Goal: Transaction & Acquisition: Purchase product/service

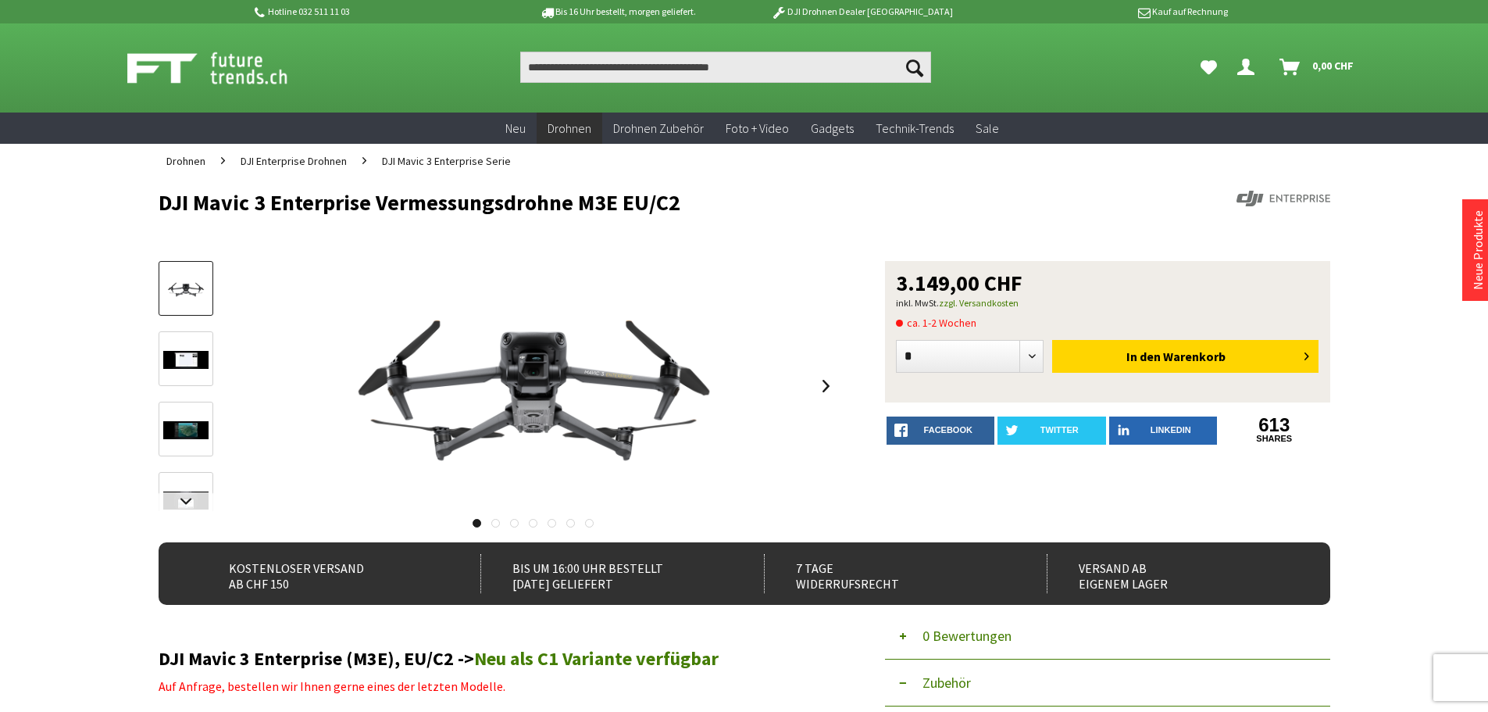
click at [202, 352] on img at bounding box center [185, 360] width 45 height 18
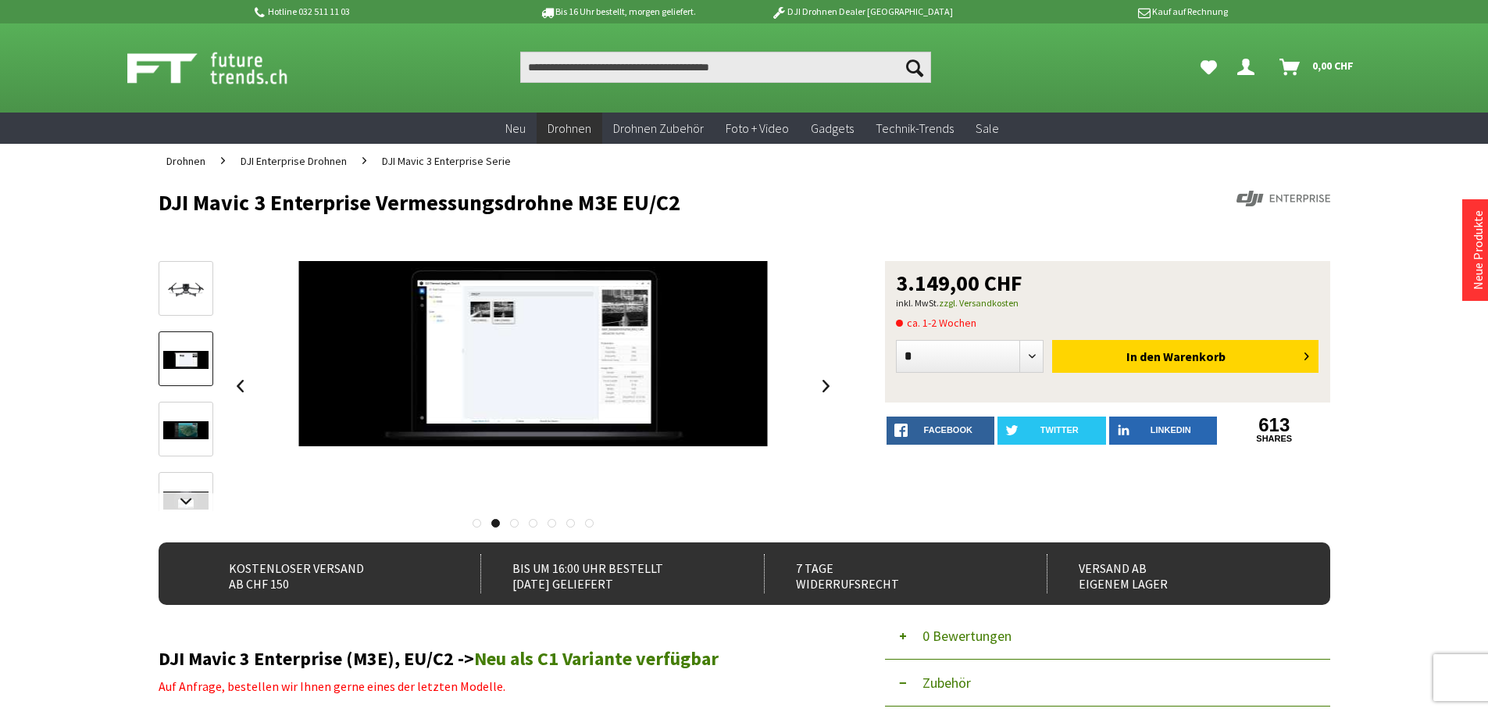
click at [203, 410] on link at bounding box center [186, 429] width 55 height 55
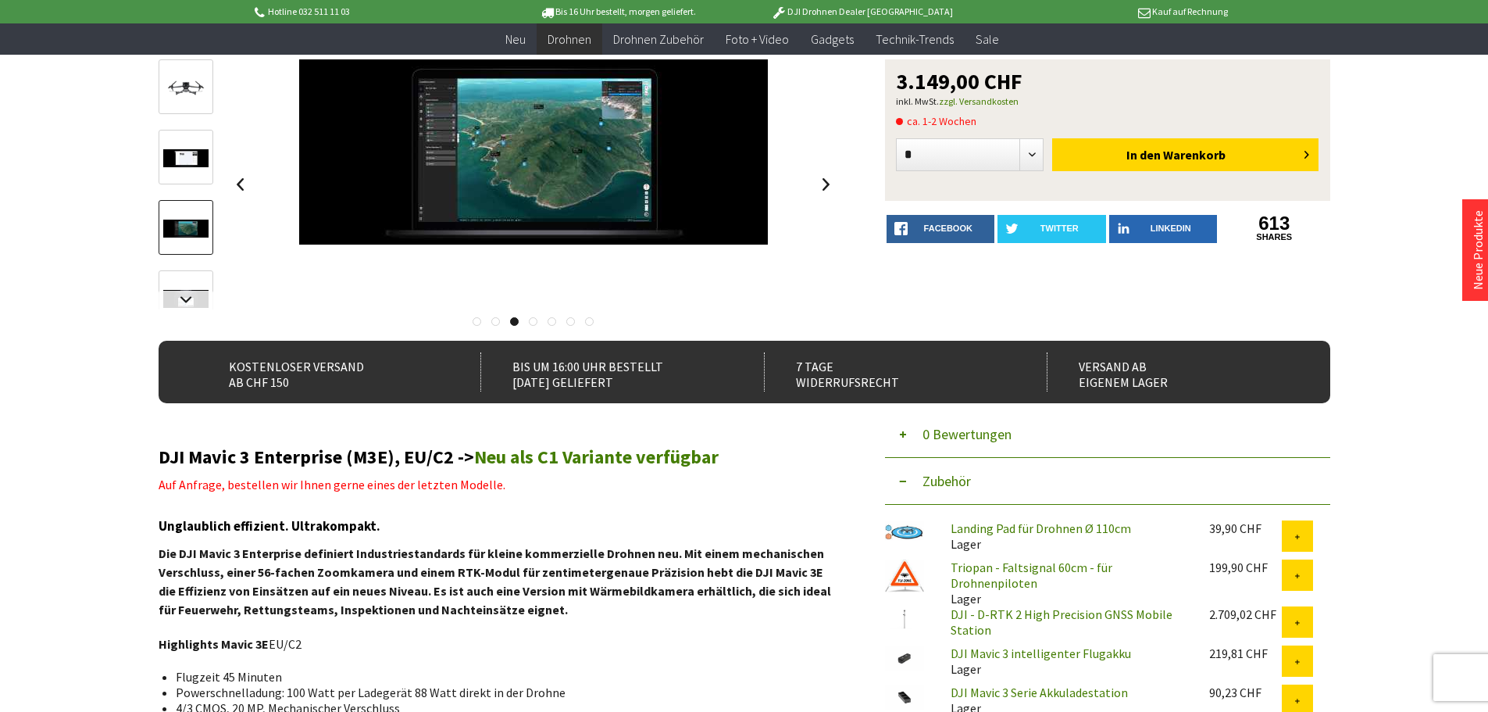
scroll to position [234, 0]
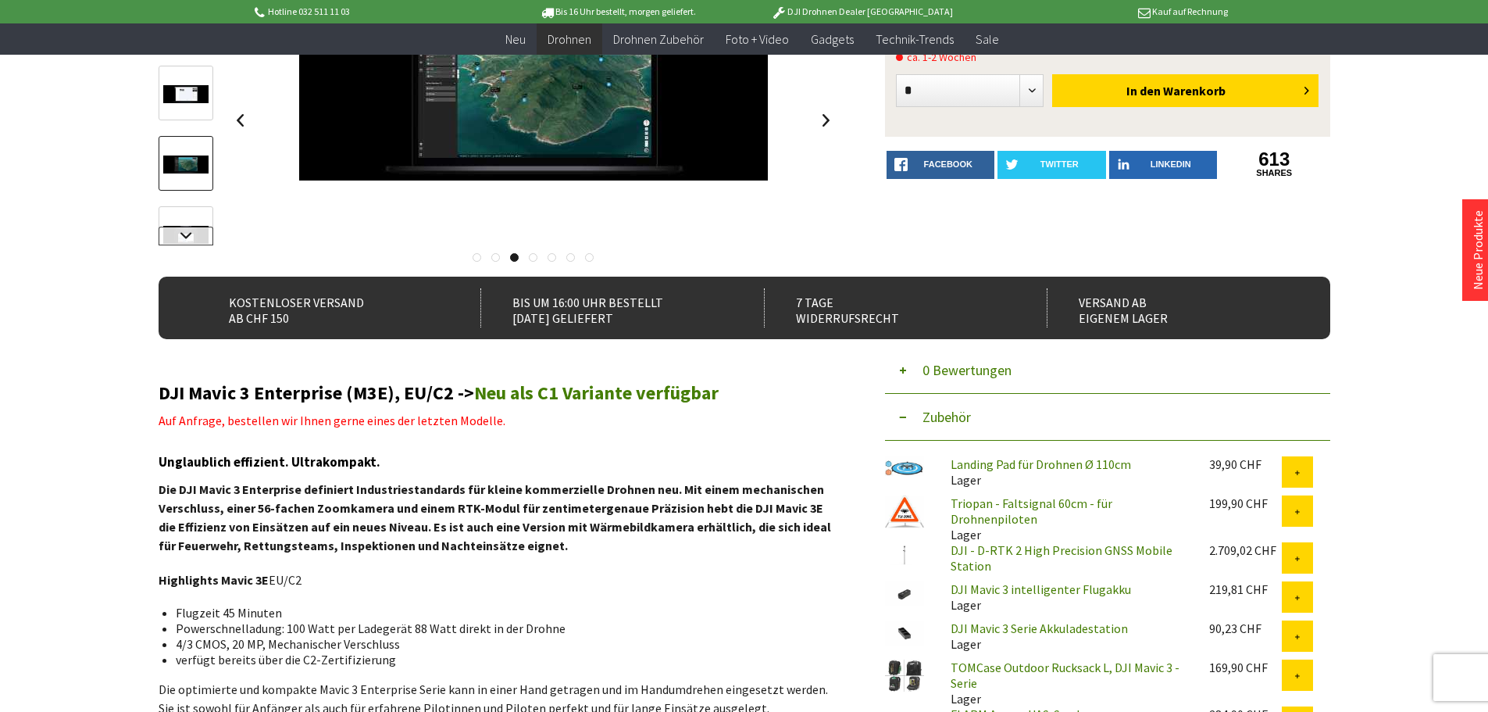
click at [188, 238] on link at bounding box center [186, 236] width 55 height 19
click at [179, 181] on img at bounding box center [185, 180] width 45 height 26
